Goal: Navigation & Orientation: Find specific page/section

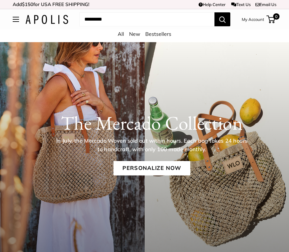
click at [121, 34] on link "All" at bounding box center [121, 34] width 6 height 6
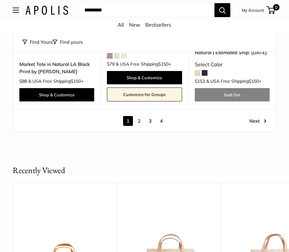
scroll to position [2902, 0]
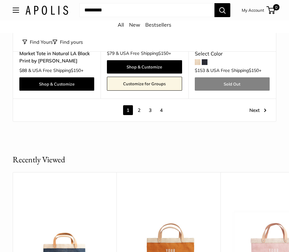
click at [139, 105] on link "2" at bounding box center [139, 110] width 10 height 10
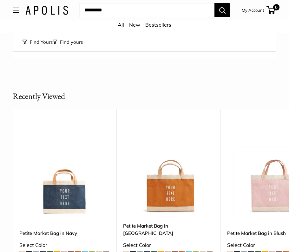
scroll to position [2768, 0]
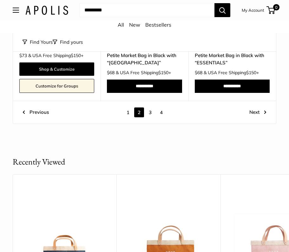
click at [150, 107] on link "3" at bounding box center [150, 112] width 10 height 10
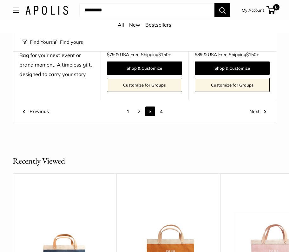
scroll to position [2777, 0]
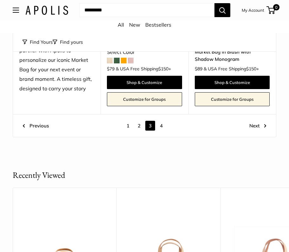
click at [159, 121] on link "4" at bounding box center [161, 126] width 10 height 10
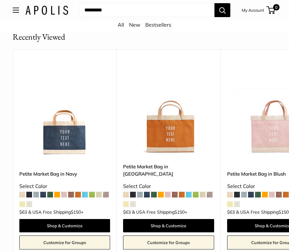
scroll to position [2847, 0]
